Goal: Information Seeking & Learning: Learn about a topic

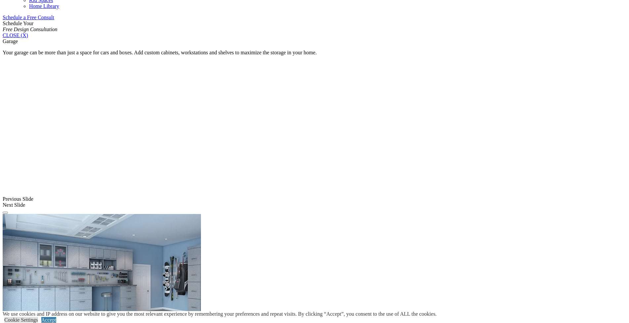
scroll to position [463, 0]
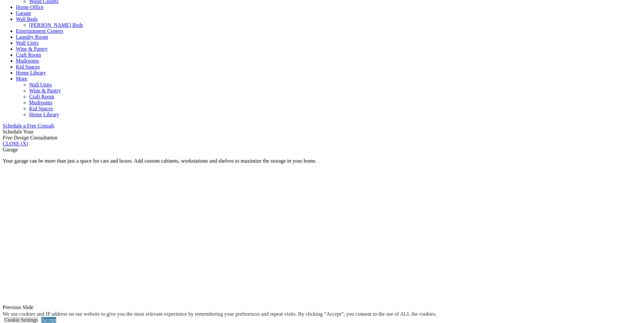
scroll to position [397, 0]
